Goal: Information Seeking & Learning: Learn about a topic

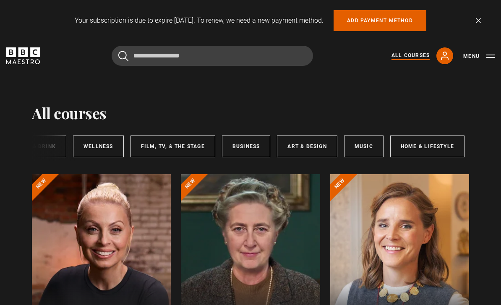
scroll to position [0, 165]
click at [245, 141] on link "Business" at bounding box center [247, 147] width 49 height 22
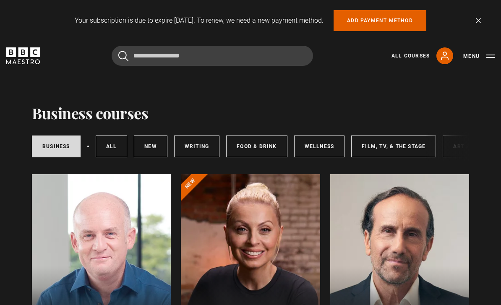
click at [427, 233] on div at bounding box center [399, 275] width 139 height 202
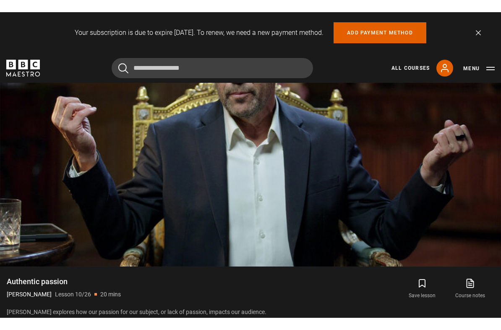
scroll to position [456, 0]
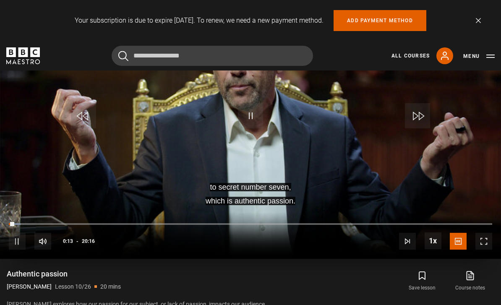
click at [415, 184] on video-js "to secret number seven, which is authentic passion. Video Player is loading. Pl…" at bounding box center [250, 118] width 501 height 282
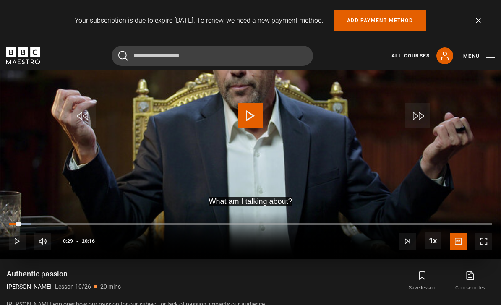
click at [54, 117] on video-js "What am I talking about? Video Player is loading. Play Lesson Authentic passion…" at bounding box center [250, 118] width 501 height 282
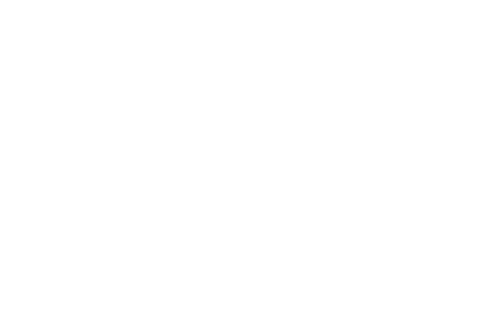
scroll to position [10, 0]
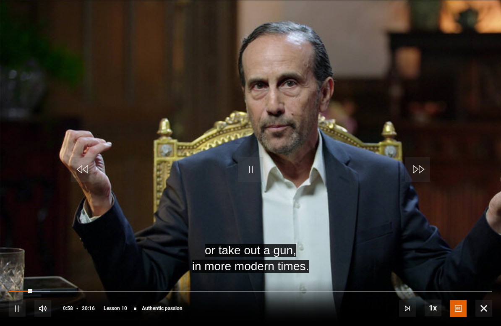
click at [248, 173] on span "Video Player" at bounding box center [250, 169] width 25 height 25
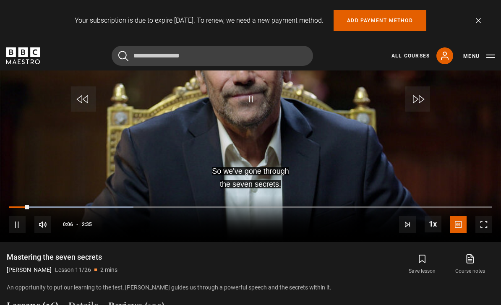
scroll to position [447, 0]
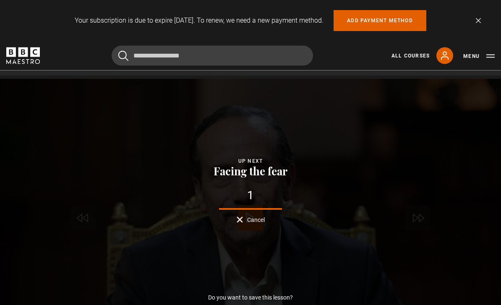
scroll to position [348, 0]
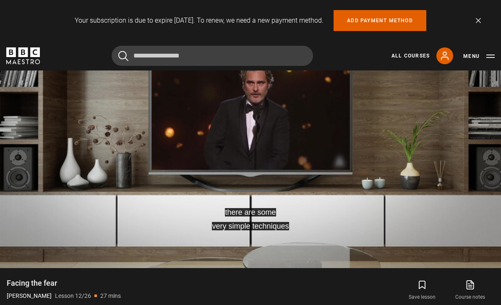
scroll to position [460, 0]
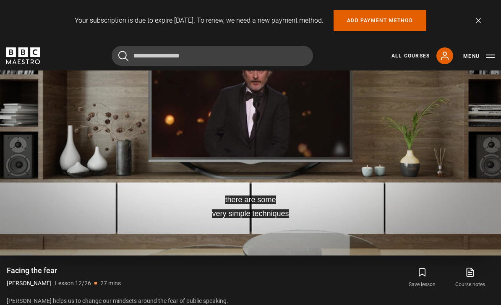
click at [421, 190] on video-js "there are some very simple techniques Video Player is loading. Play Lesson Faci…" at bounding box center [250, 115] width 501 height 282
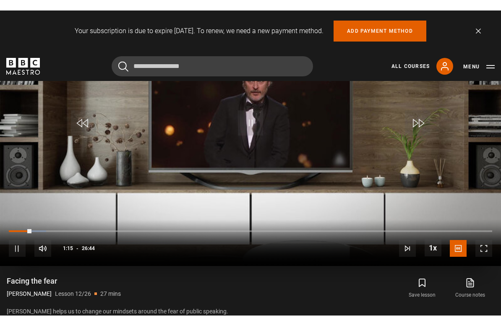
scroll to position [10, 0]
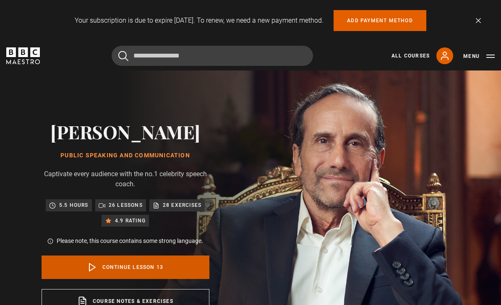
click at [180, 263] on link "Continue lesson 13" at bounding box center [126, 268] width 168 height 24
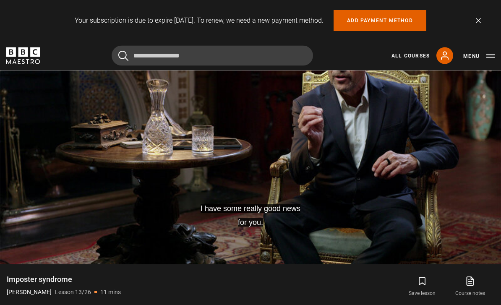
scroll to position [453, 0]
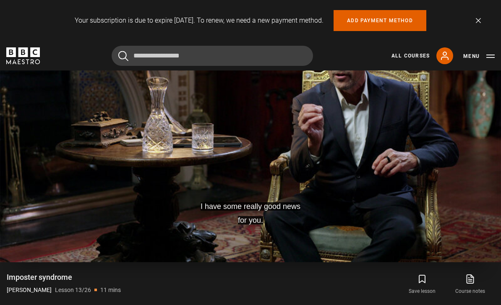
click at [451, 189] on video-js "I have some really good news for you. Video Player is loading. Play Lesson Impo…" at bounding box center [250, 121] width 501 height 282
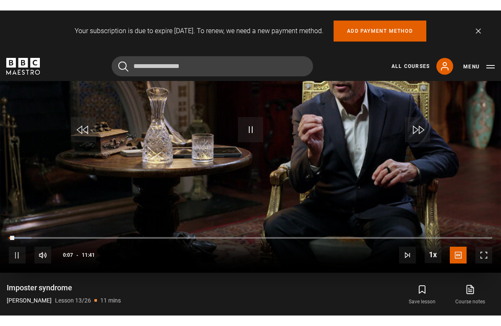
scroll to position [10, 0]
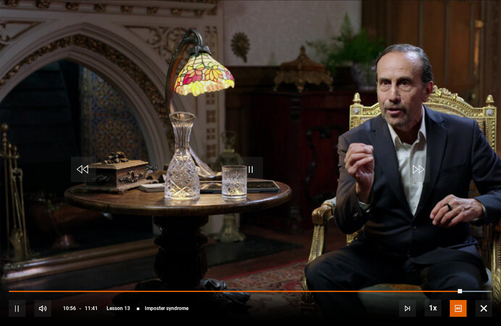
click at [252, 170] on span "Video Player" at bounding box center [250, 169] width 25 height 25
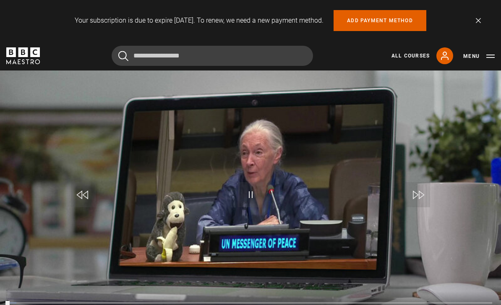
scroll to position [378, 0]
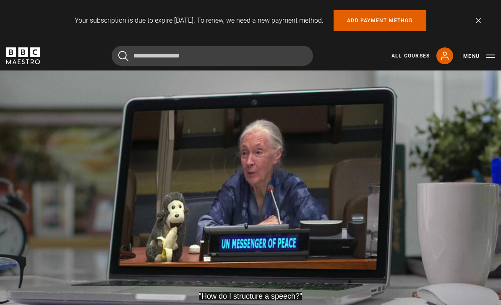
click at [333, 175] on video-js ""How do I structure a speech?" Video Player is loading. Play Lesson Structure y…" at bounding box center [250, 197] width 501 height 282
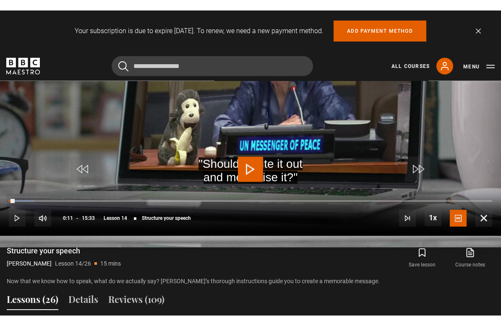
scroll to position [10, 0]
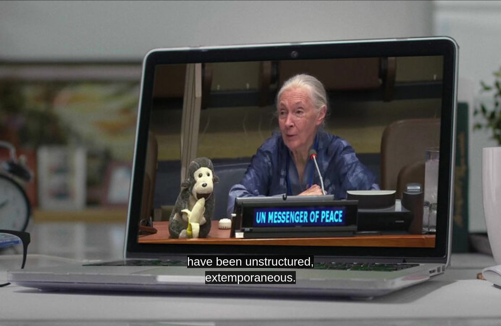
click at [255, 212] on video-js "have been unstructured, extemporaneous. Video Player is loading. Play Lesson St…" at bounding box center [250, 163] width 501 height 326
